Goal: Task Accomplishment & Management: Complete application form

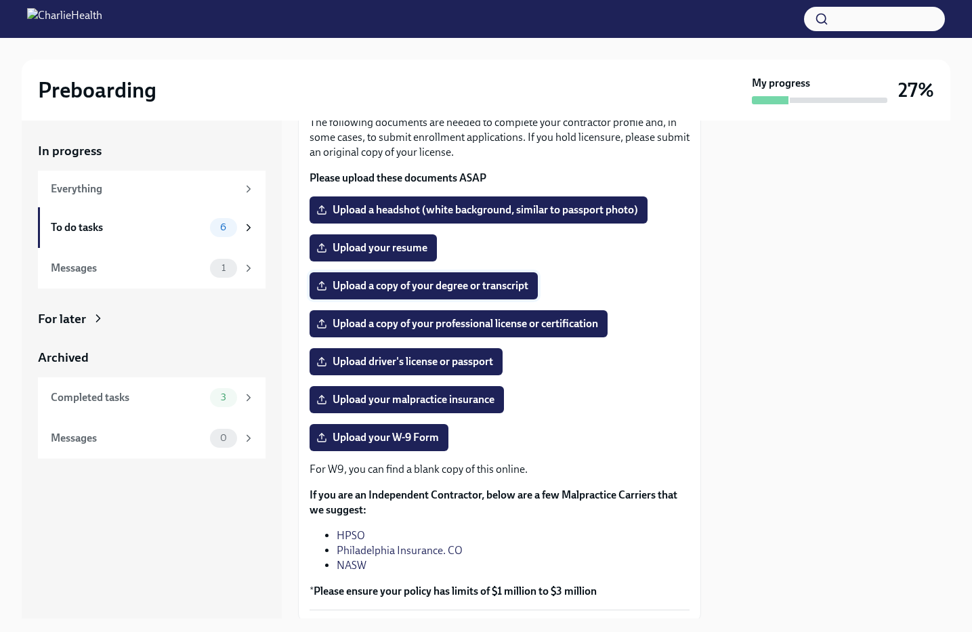
scroll to position [113, 0]
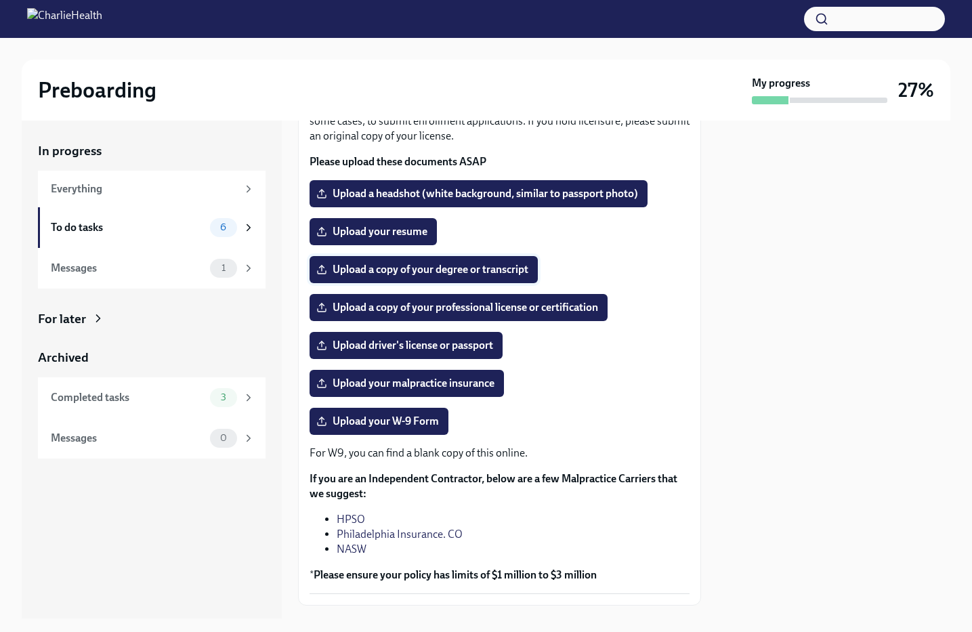
click at [450, 272] on span "Upload a copy of your degree or transcript" at bounding box center [423, 270] width 209 height 14
click at [0, 0] on input "Upload a copy of your degree or transcript" at bounding box center [0, 0] width 0 height 0
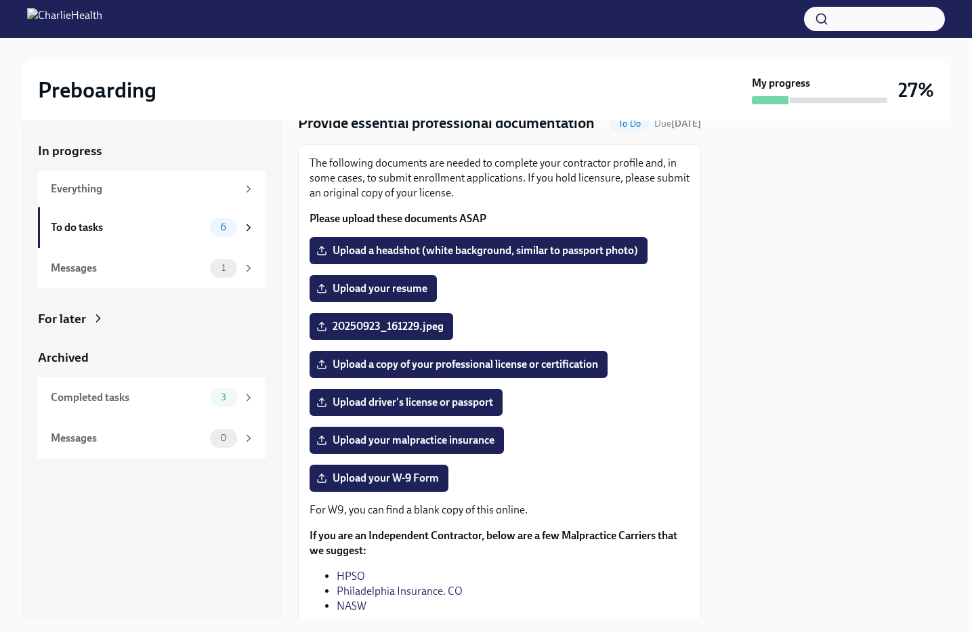
scroll to position [37, 0]
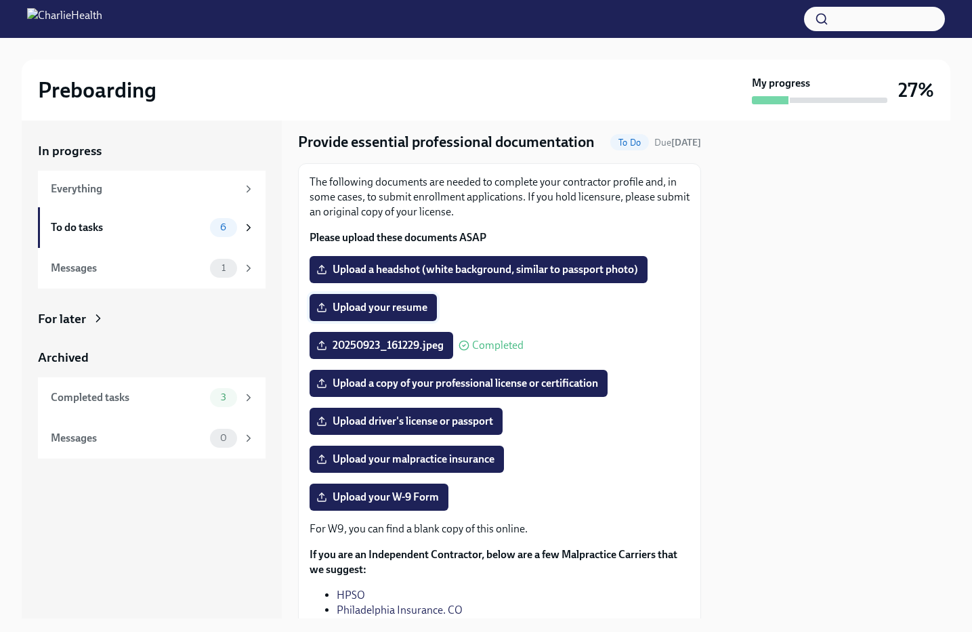
click at [404, 308] on span "Upload your resume" at bounding box center [373, 308] width 108 height 14
click at [0, 0] on input "Upload your resume" at bounding box center [0, 0] width 0 height 0
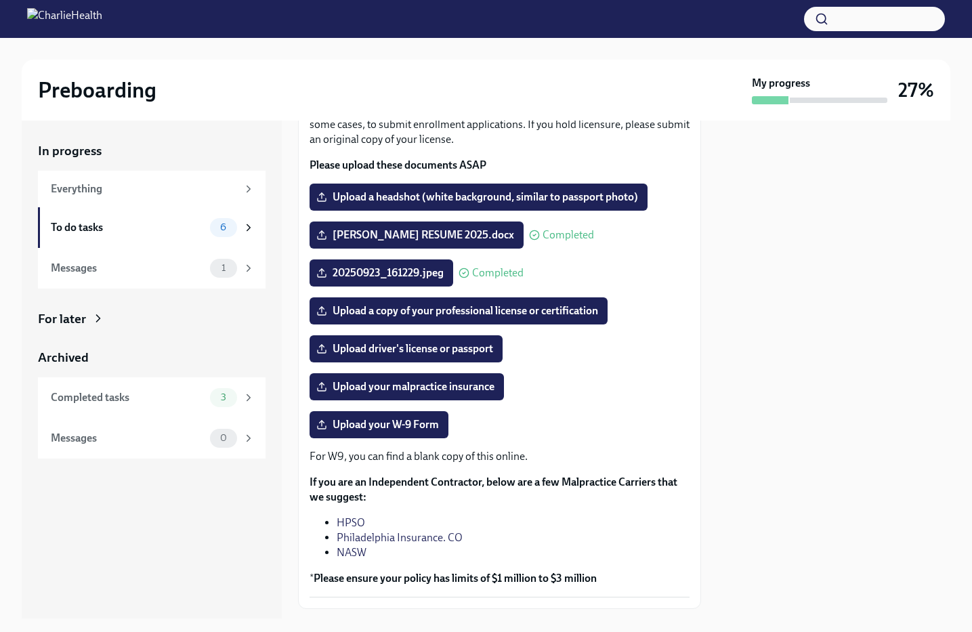
scroll to position [108, 0]
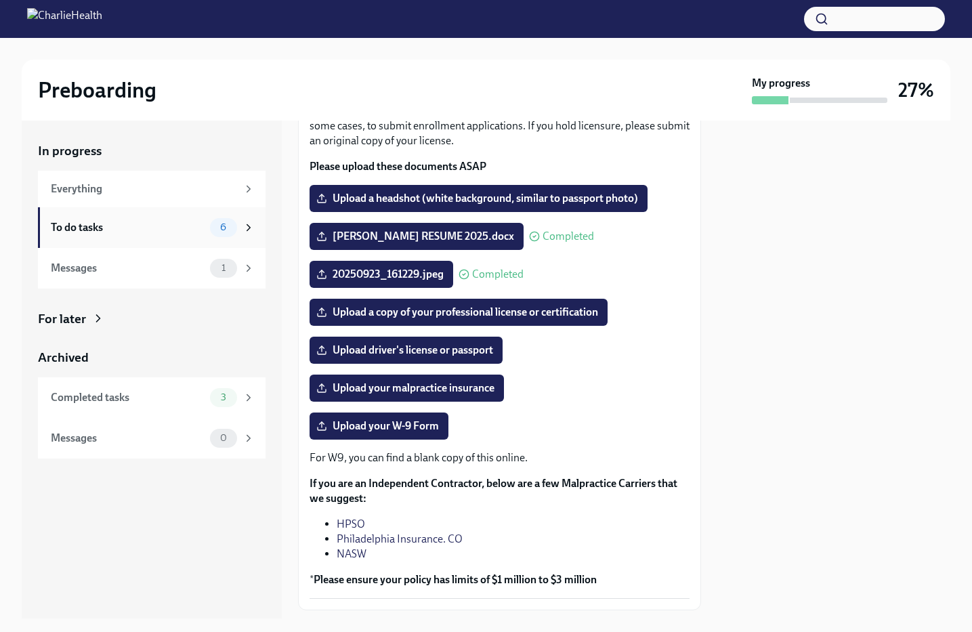
click at [198, 229] on div "To do tasks" at bounding box center [128, 227] width 154 height 15
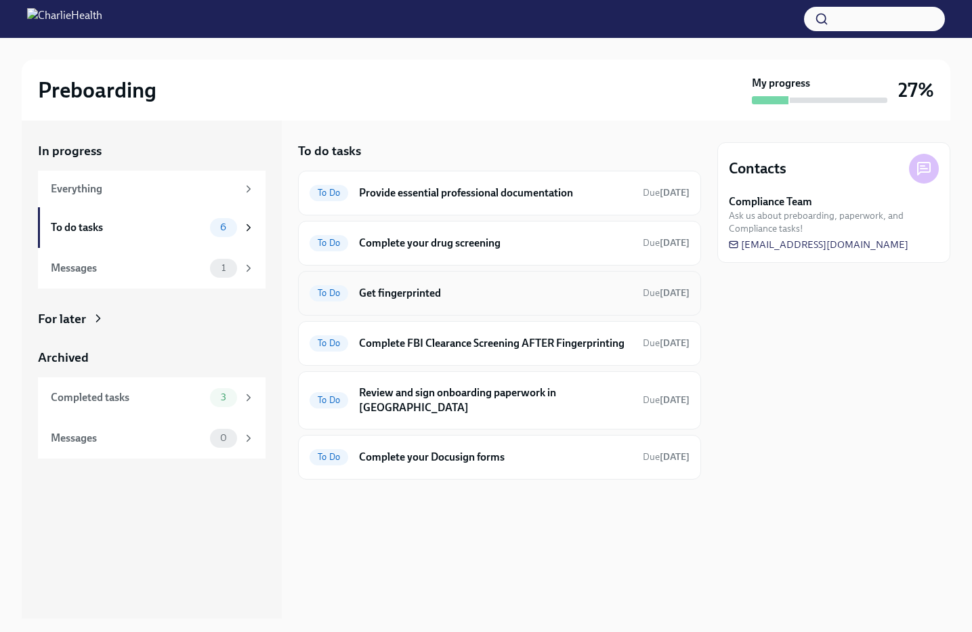
click at [456, 292] on h6 "Get fingerprinted" at bounding box center [495, 293] width 273 height 15
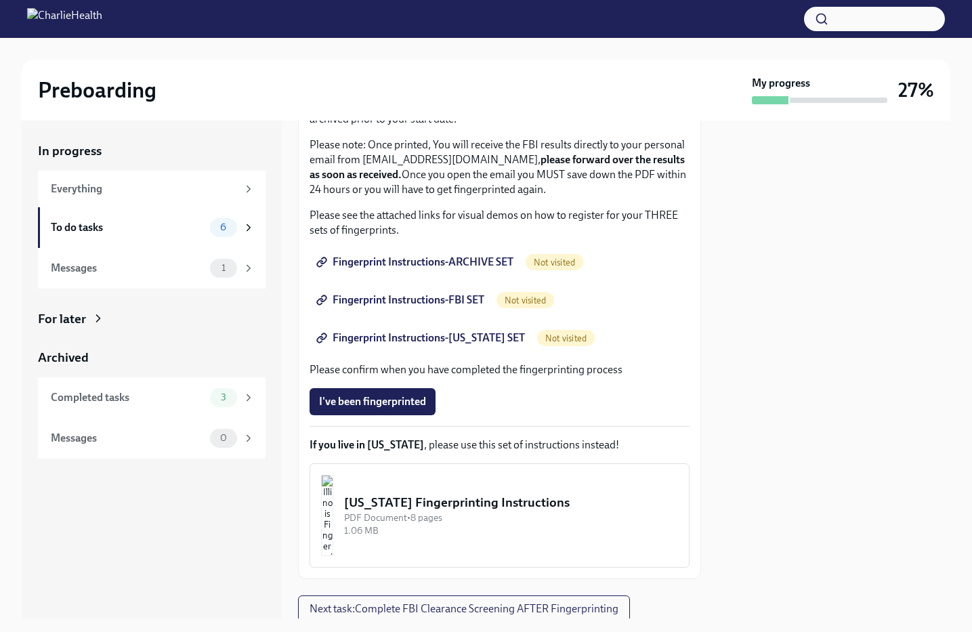
scroll to position [155, 0]
click at [438, 261] on span "Fingerprint Instructions-ARCHIVE SET" at bounding box center [416, 263] width 194 height 14
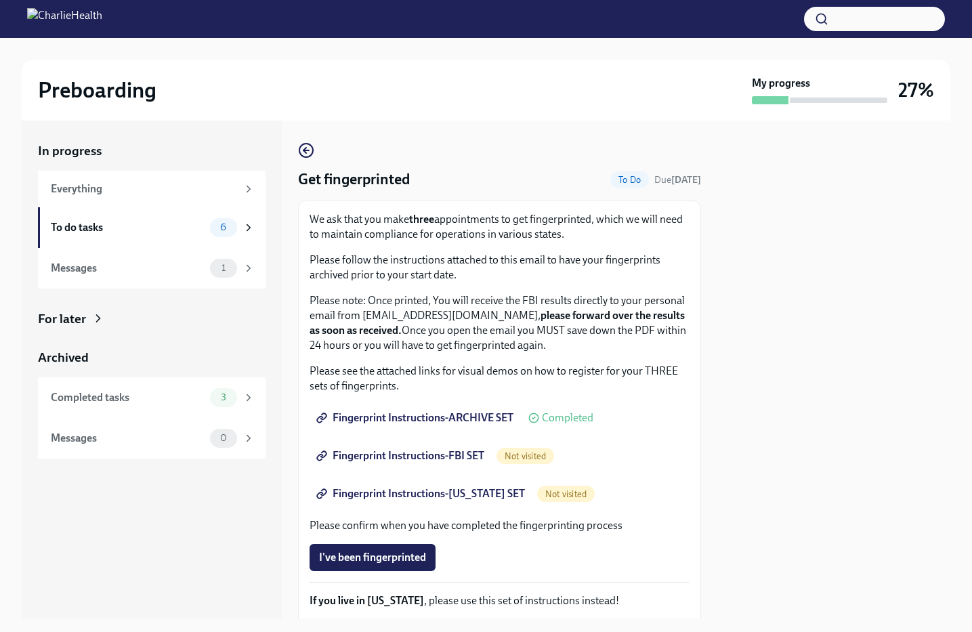
click at [469, 461] on span "Fingerprint Instructions-FBI SET" at bounding box center [401, 456] width 165 height 14
click at [489, 495] on span "Fingerprint Instructions-[US_STATE] SET" at bounding box center [422, 494] width 206 height 14
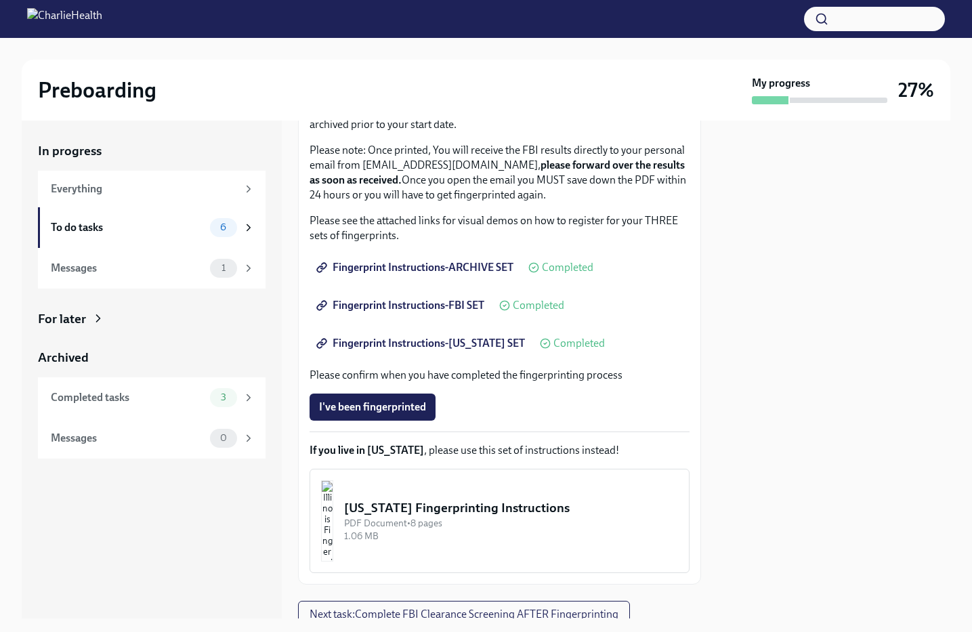
scroll to position [152, 0]
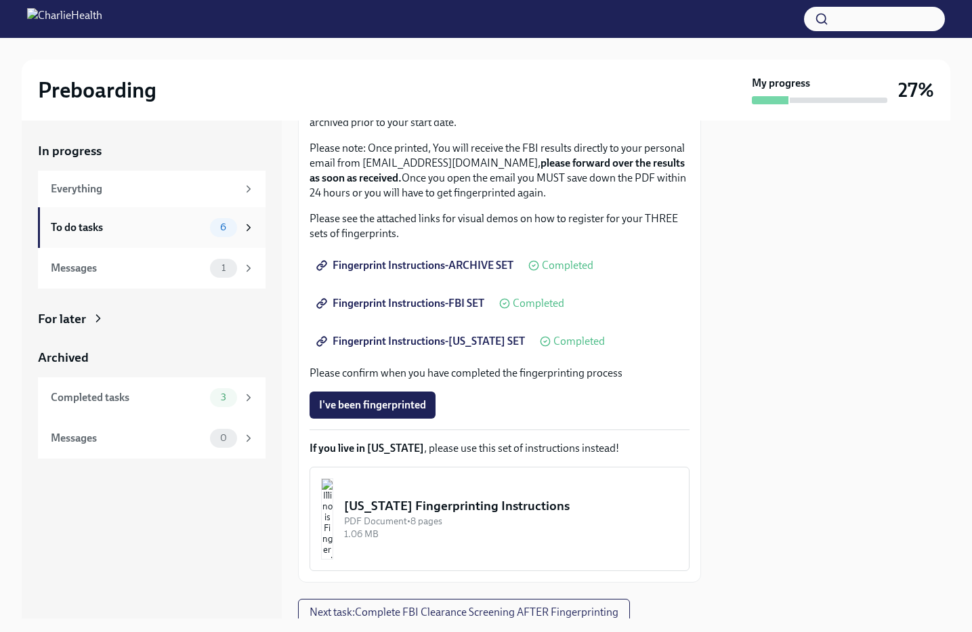
click at [189, 229] on div "To do tasks" at bounding box center [128, 227] width 154 height 15
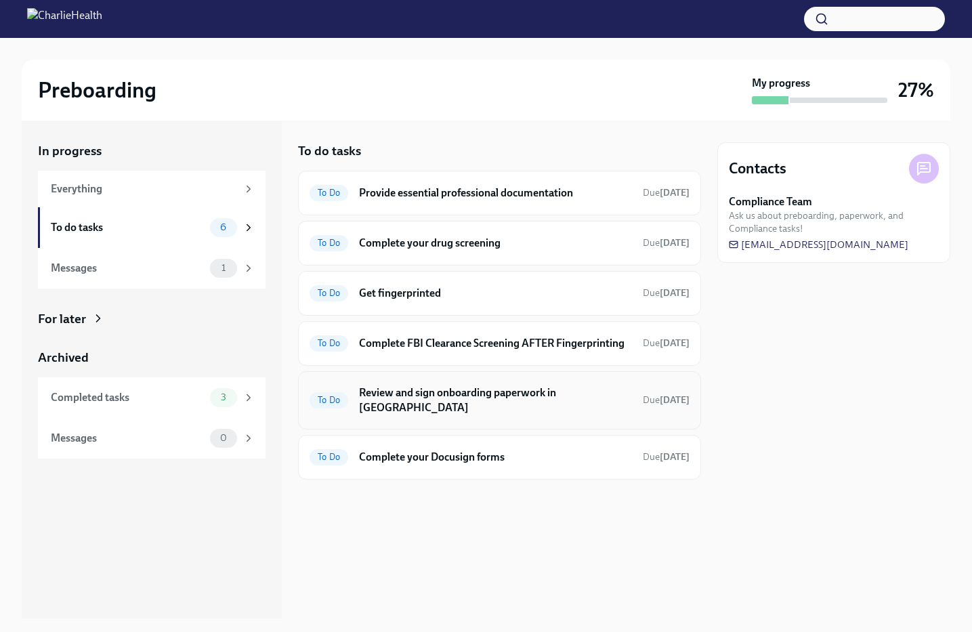
click at [532, 412] on h6 "Review and sign onboarding paperwork in [GEOGRAPHIC_DATA]" at bounding box center [495, 400] width 273 height 30
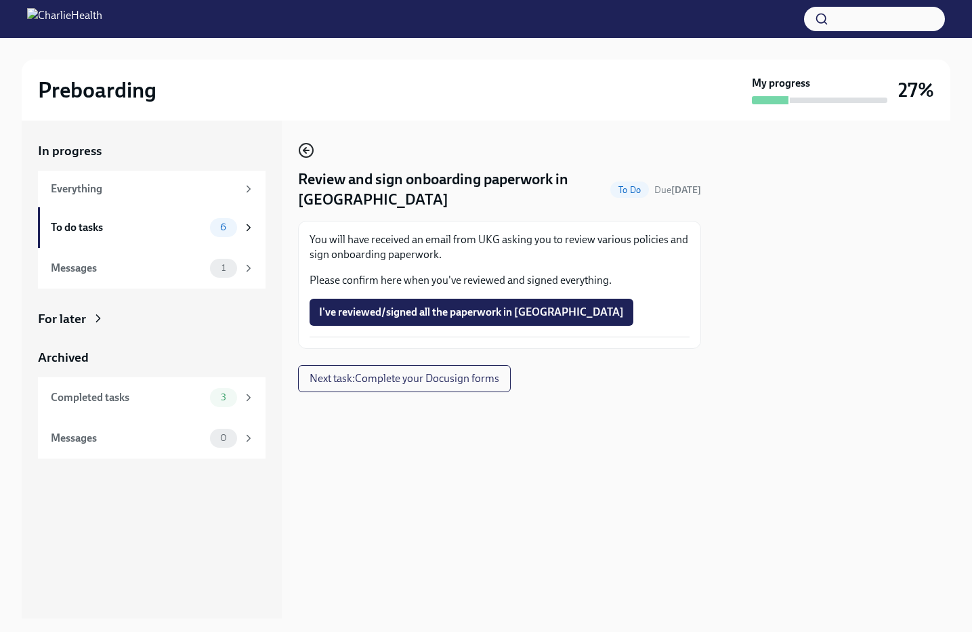
click at [308, 150] on icon "button" at bounding box center [305, 150] width 5 height 0
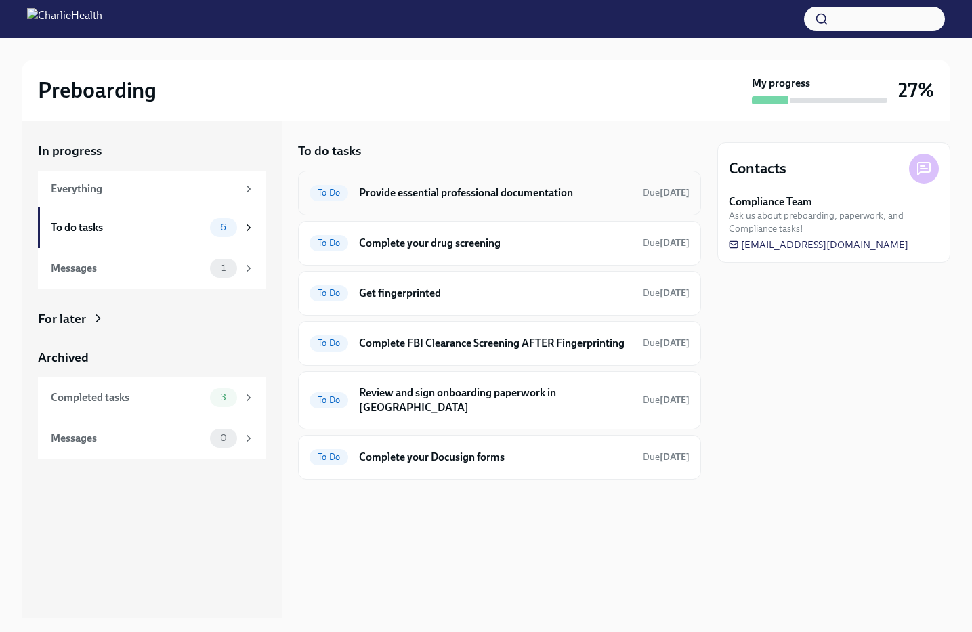
click at [551, 199] on h6 "Provide essential professional documentation" at bounding box center [495, 193] width 273 height 15
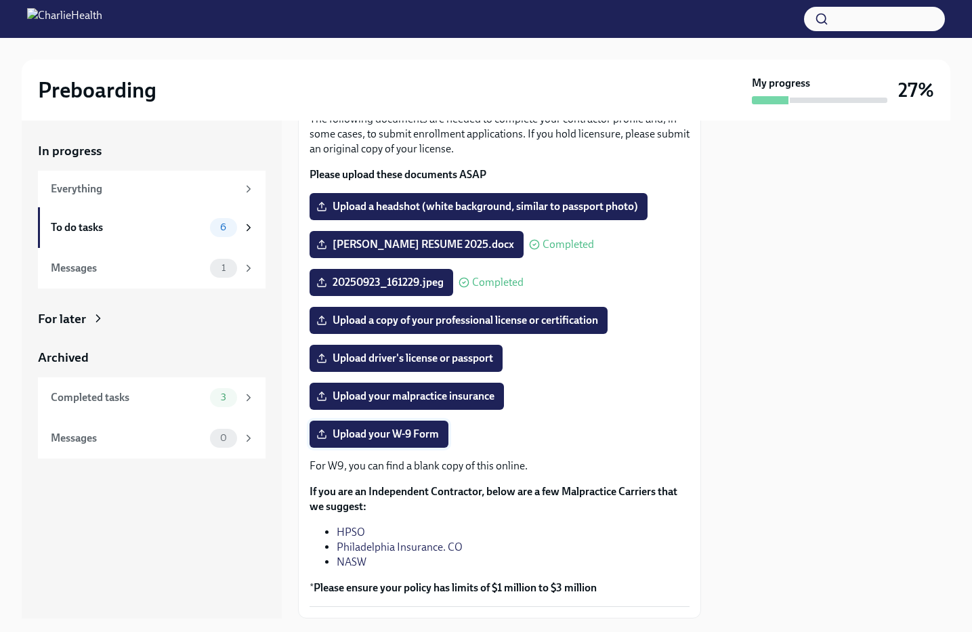
click at [388, 435] on span "Upload your W-9 Form" at bounding box center [379, 434] width 120 height 14
click at [0, 0] on input "Upload your W-9 Form" at bounding box center [0, 0] width 0 height 0
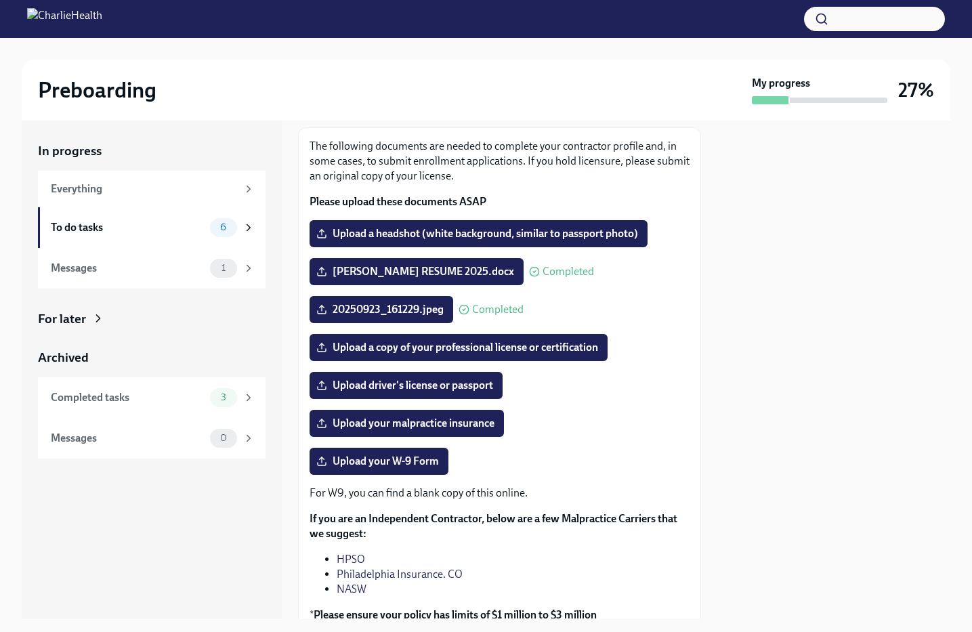
scroll to position [63, 0]
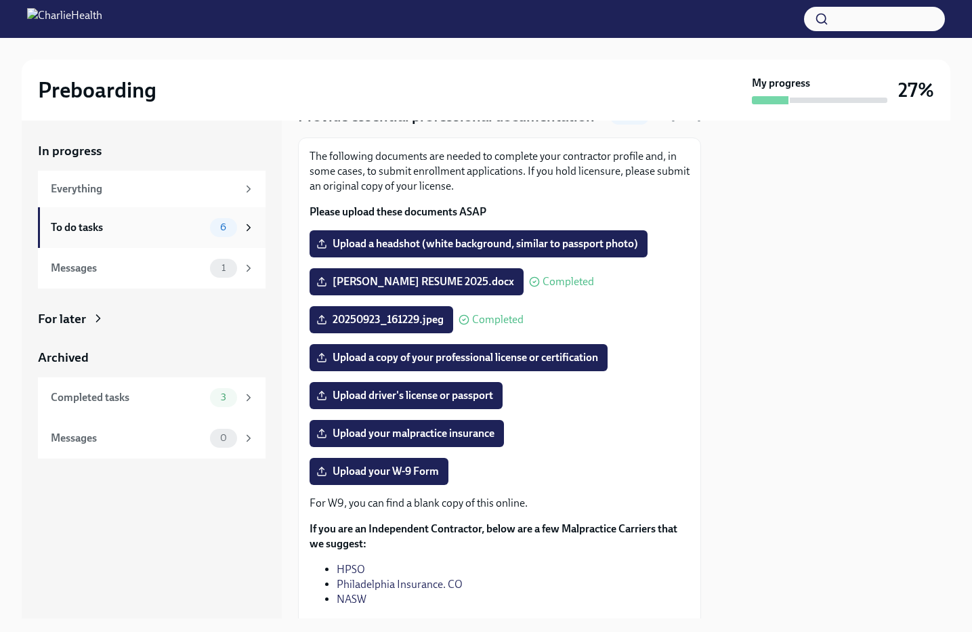
click at [195, 227] on div "To do tasks" at bounding box center [128, 227] width 154 height 15
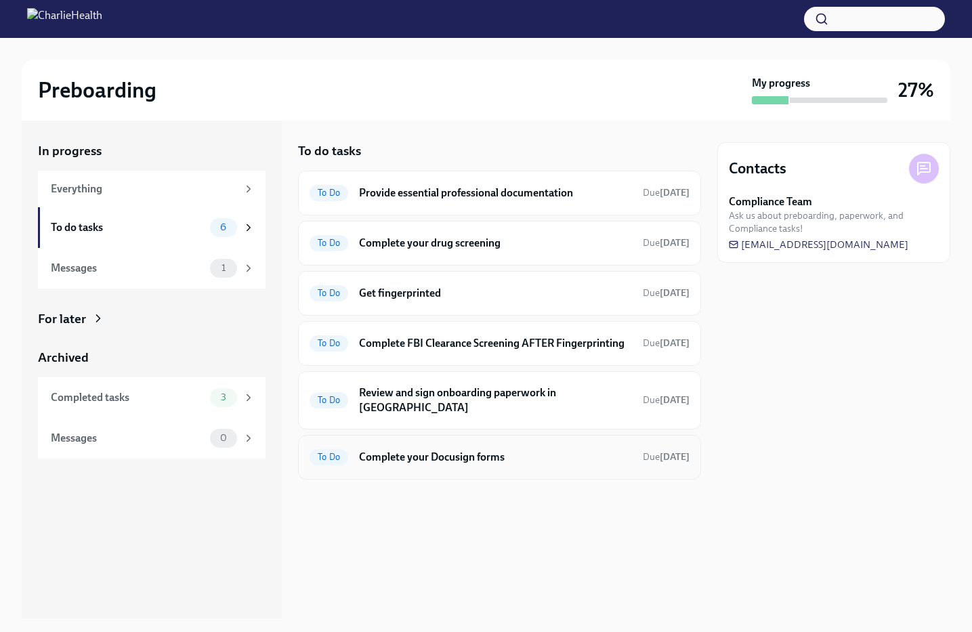
click at [489, 453] on h6 "Complete your Docusign forms" at bounding box center [495, 457] width 273 height 15
click at [551, 197] on h6 "Provide essential professional documentation" at bounding box center [495, 193] width 273 height 15
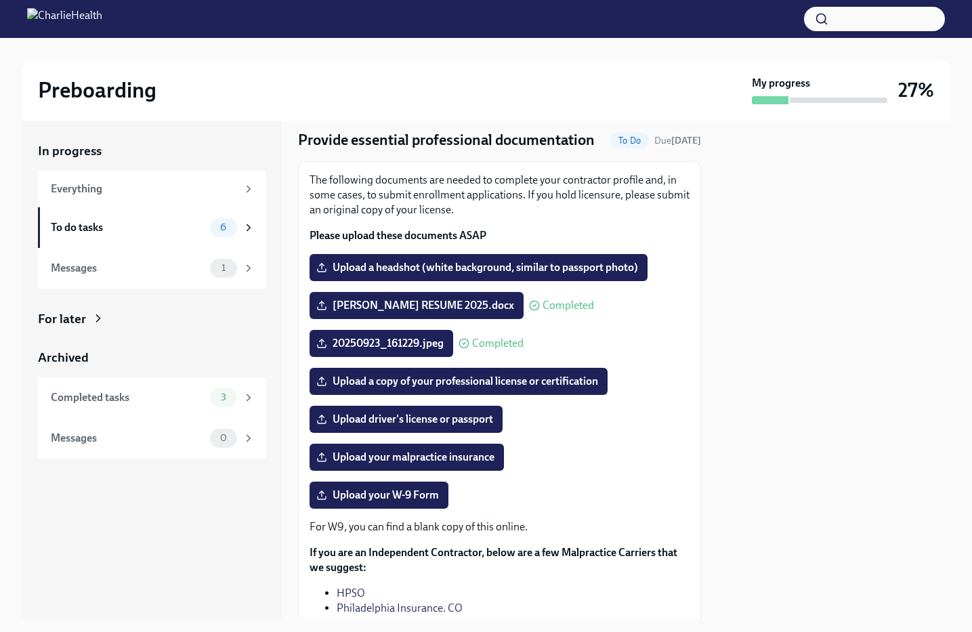
scroll to position [45, 0]
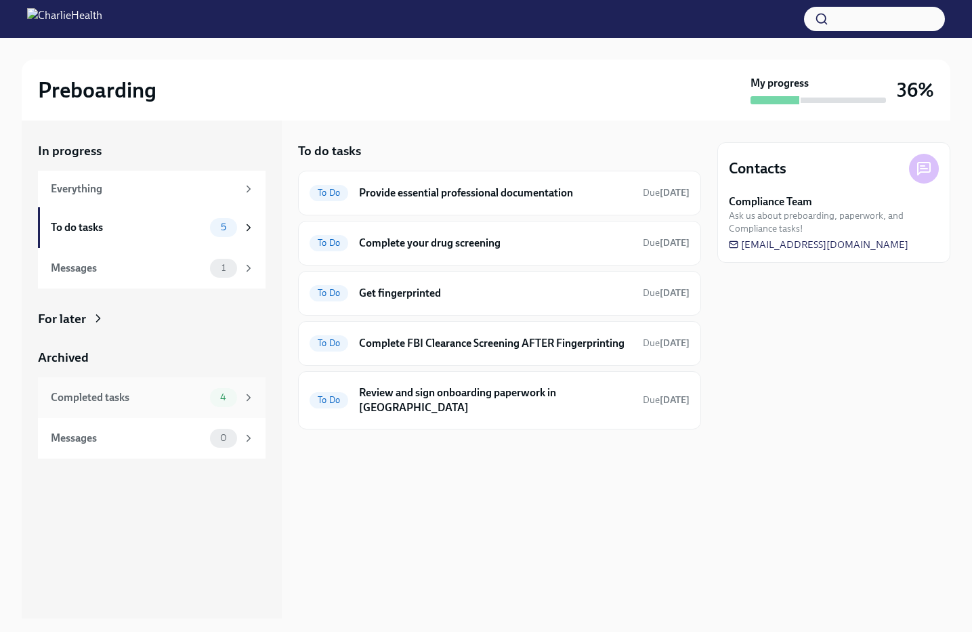
click at [193, 402] on div "Completed tasks" at bounding box center [128, 397] width 154 height 15
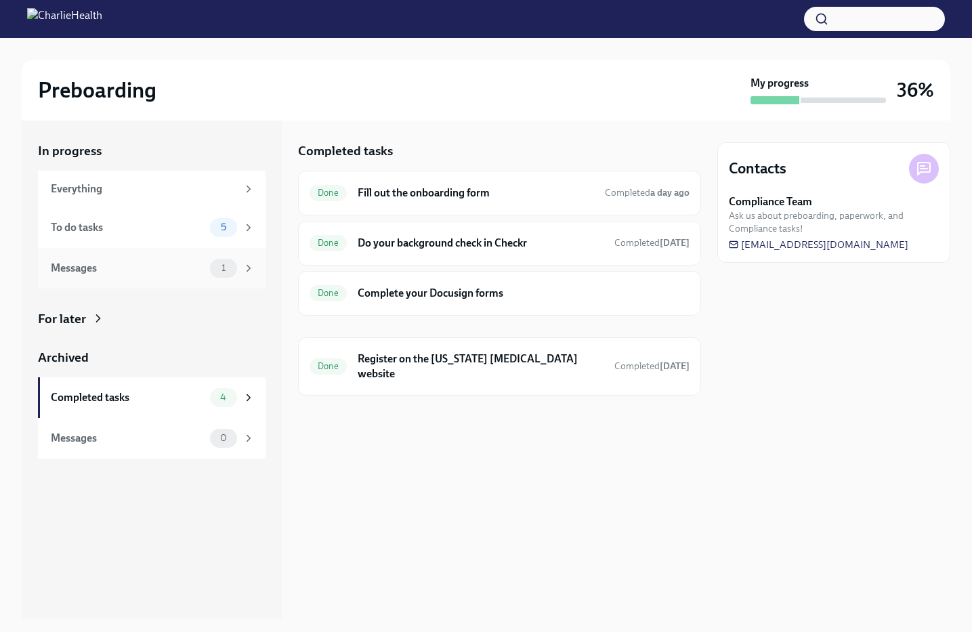
click at [196, 268] on div "Messages" at bounding box center [128, 268] width 154 height 15
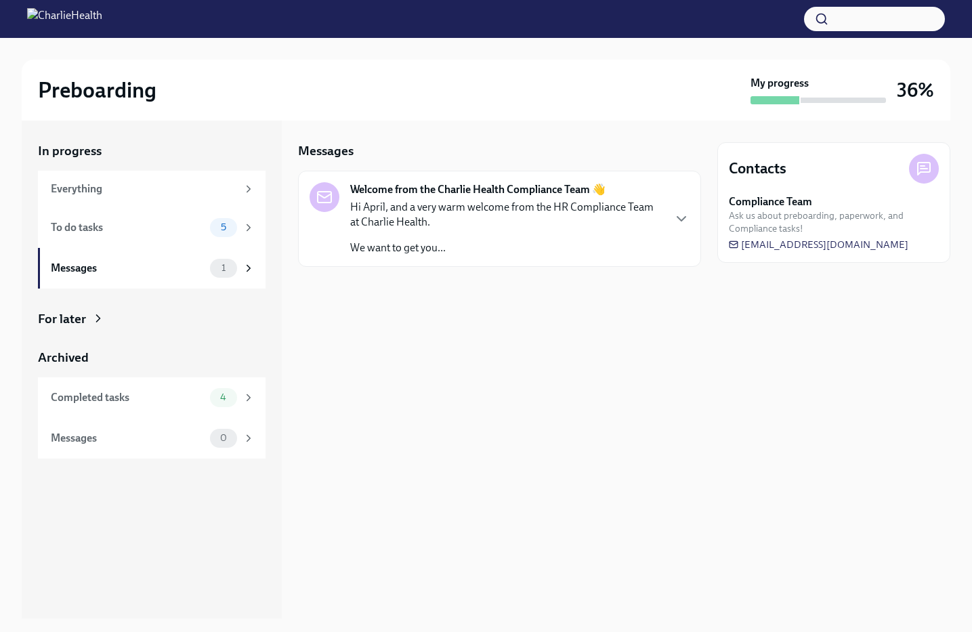
click at [509, 232] on div "Hi April, and a very warm welcome from the HR Compliance Team at Charlie Health…" at bounding box center [506, 228] width 312 height 56
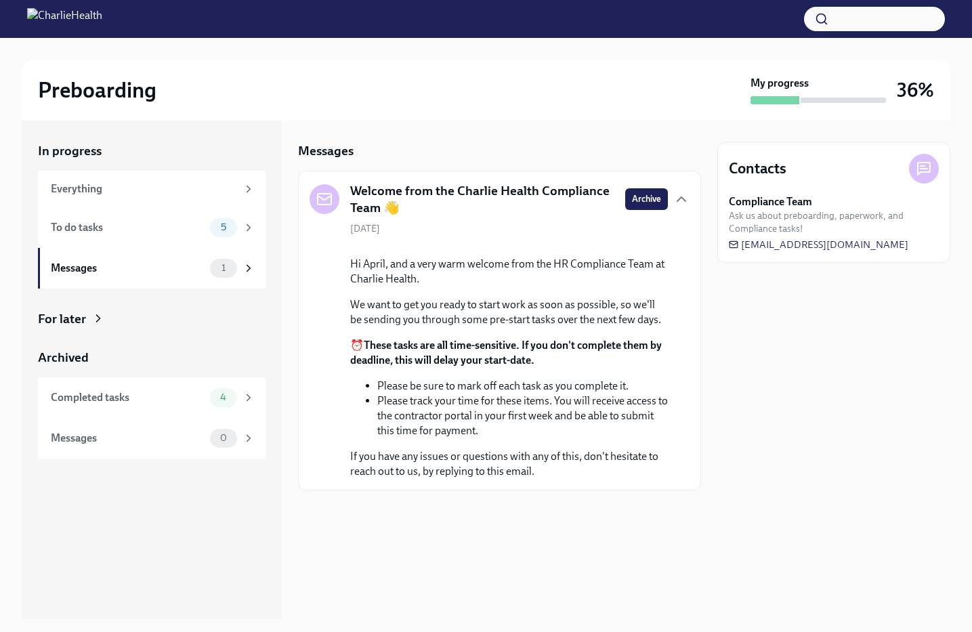
scroll to position [5, 0]
click at [177, 223] on div "To do tasks" at bounding box center [128, 227] width 154 height 15
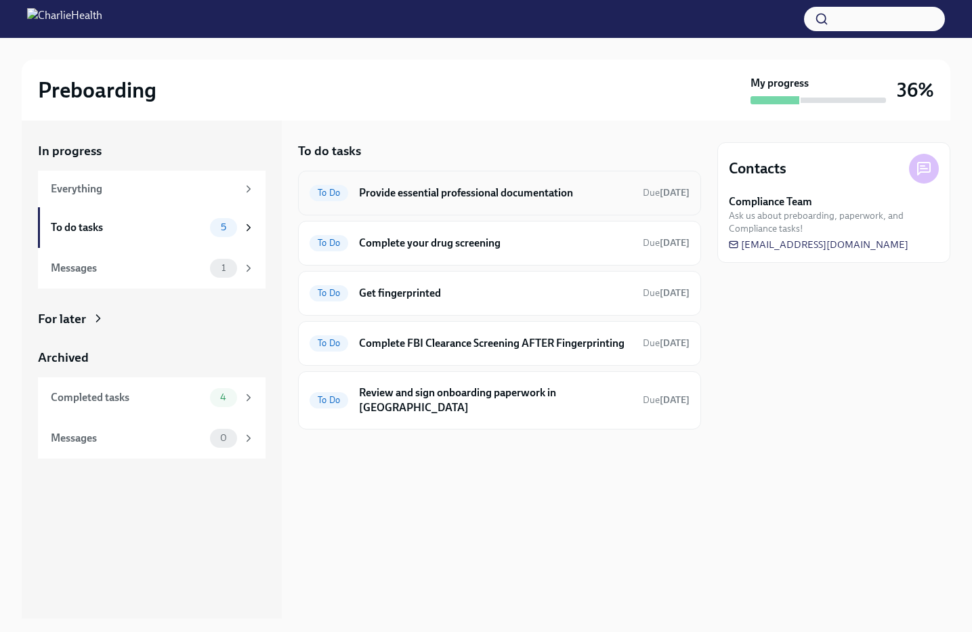
click at [524, 200] on div "To Do Provide essential professional documentation Due [DATE]" at bounding box center [500, 193] width 380 height 22
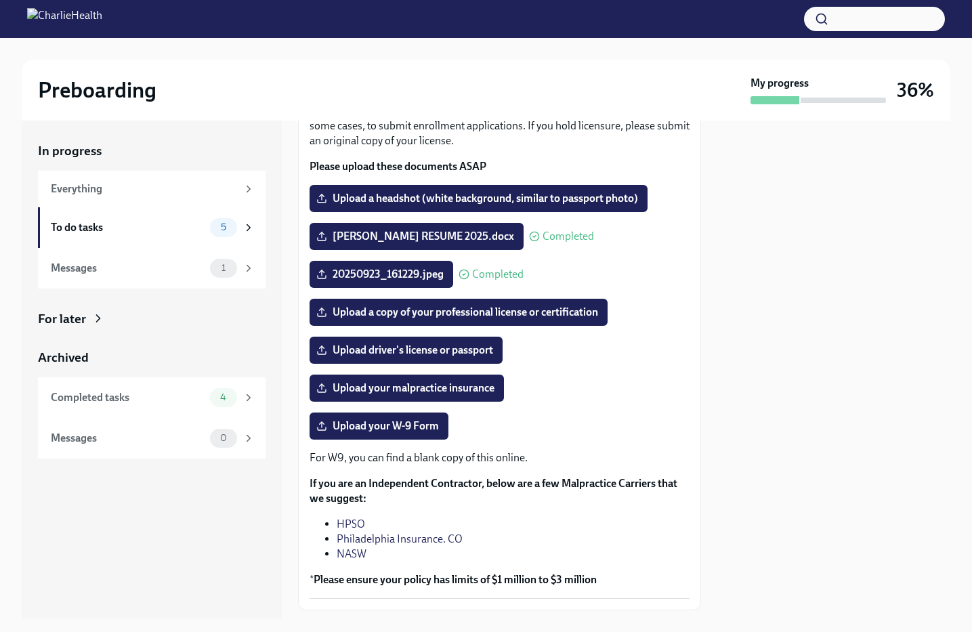
scroll to position [91, 0]
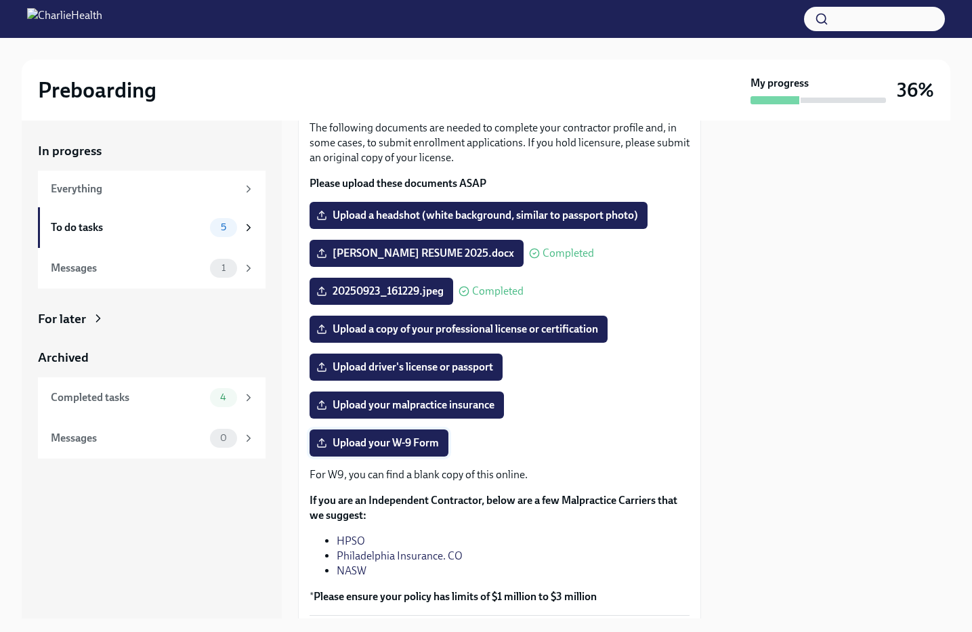
click at [386, 444] on span "Upload your W-9 Form" at bounding box center [379, 443] width 120 height 14
click at [0, 0] on input "Upload your W-9 Form" at bounding box center [0, 0] width 0 height 0
click at [467, 370] on span "Upload driver's license or passport" at bounding box center [406, 367] width 174 height 14
click at [0, 0] on input "Upload driver's license or passport" at bounding box center [0, 0] width 0 height 0
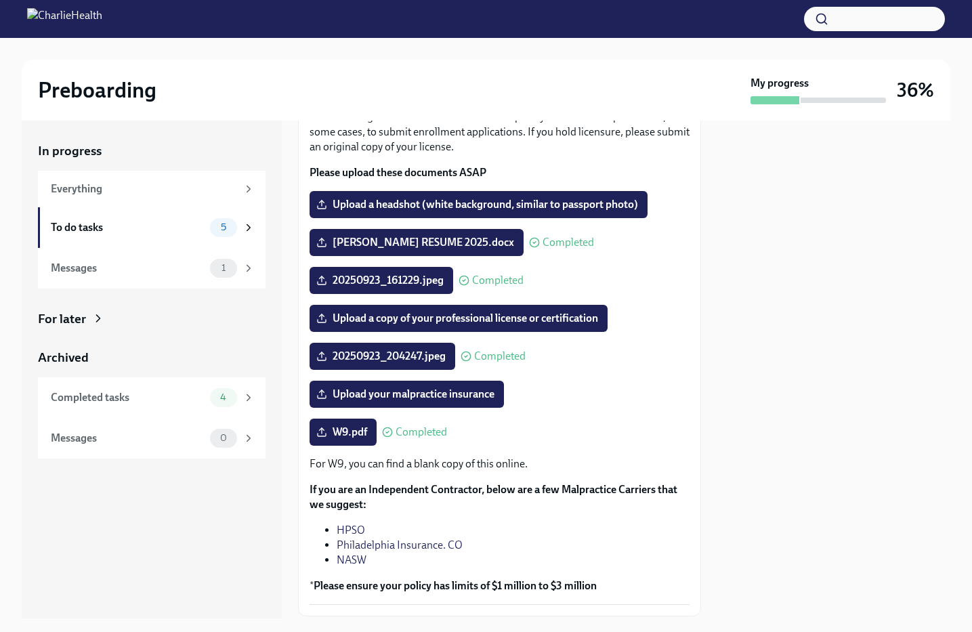
scroll to position [95, 0]
